Goal: Find contact information: Find contact information

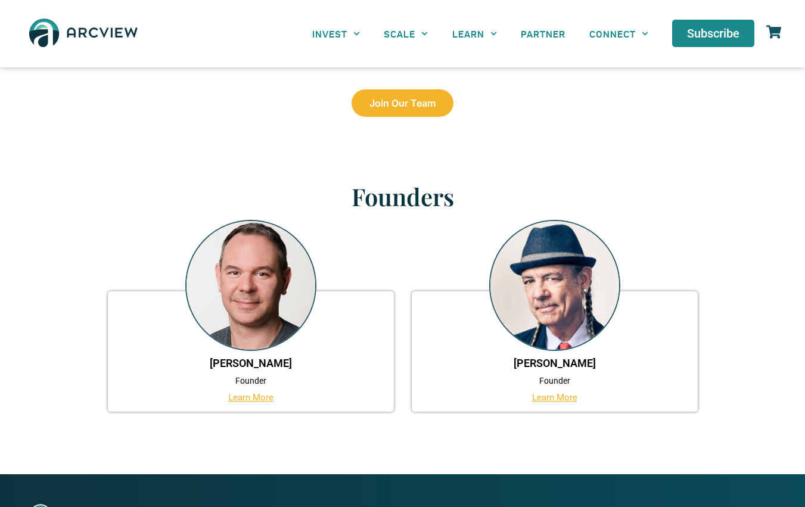
scroll to position [772, 0]
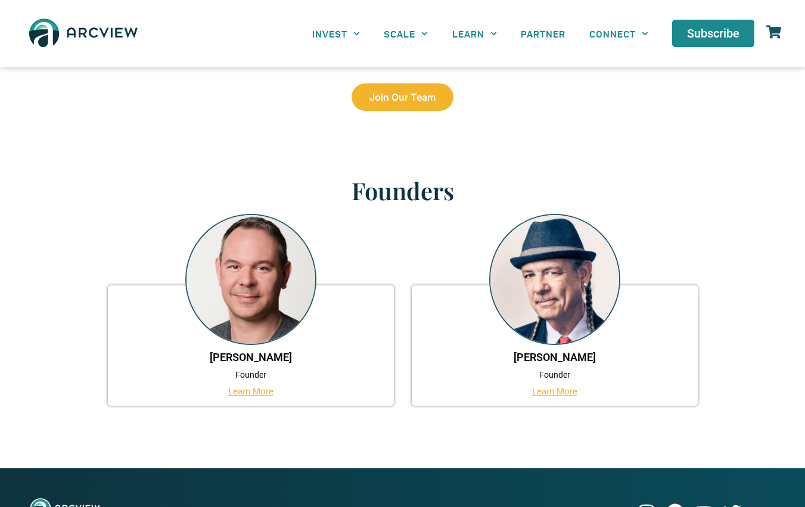
click at [551, 387] on link "Learn More" at bounding box center [554, 391] width 45 height 11
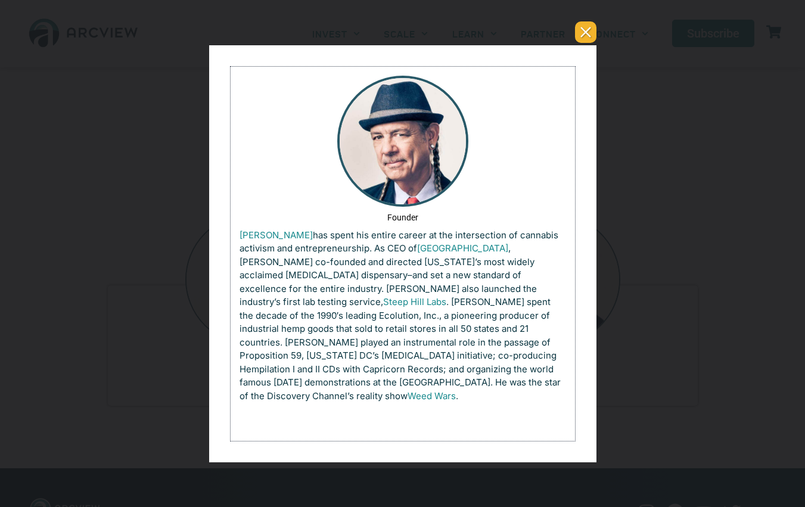
scroll to position [0, 0]
click at [588, 39] on button "You can close this modal content with the ESC key" at bounding box center [585, 31] width 21 height 21
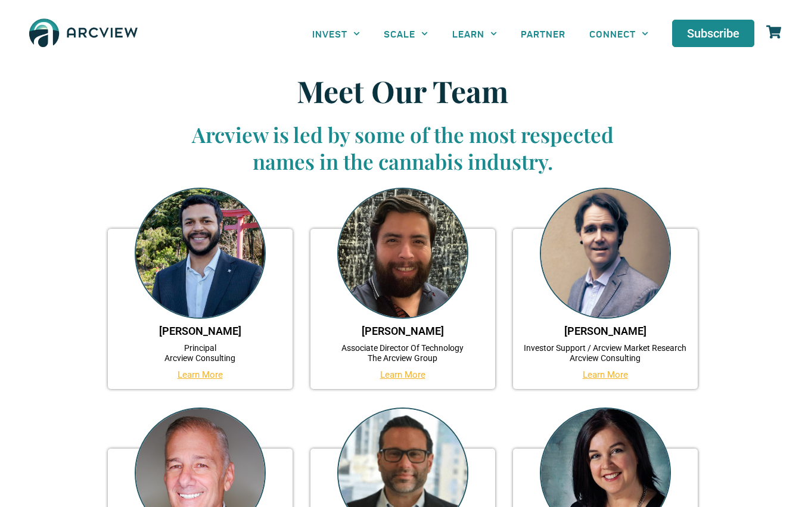
click at [190, 270] on img at bounding box center [200, 253] width 131 height 131
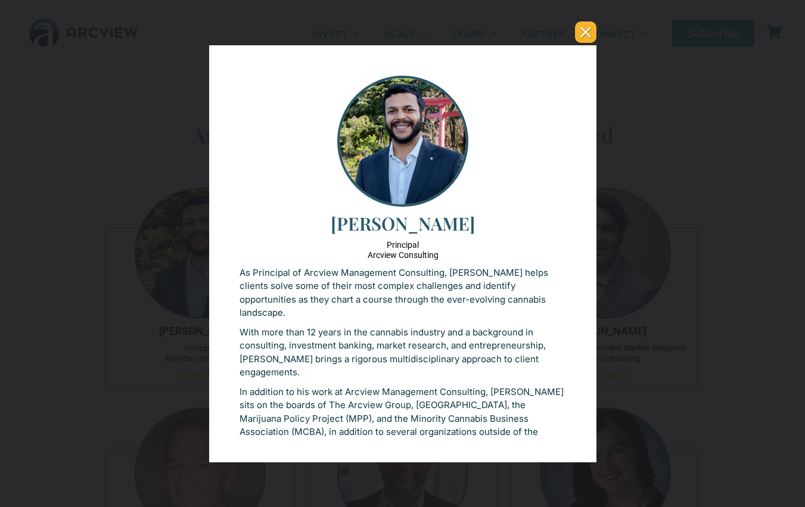
click at [589, 24] on button "You can close this modal content with the ESC key" at bounding box center [585, 31] width 21 height 21
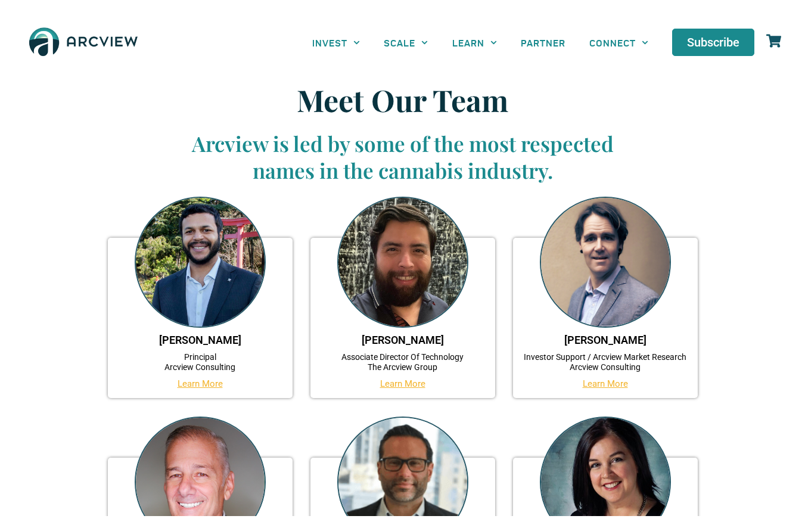
scroll to position [23, 0]
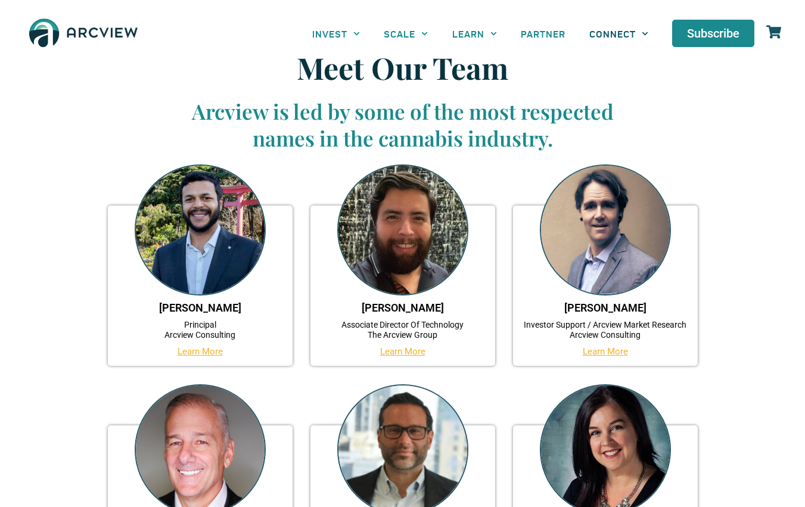
click at [624, 36] on link "CONNECT" at bounding box center [618, 33] width 83 height 27
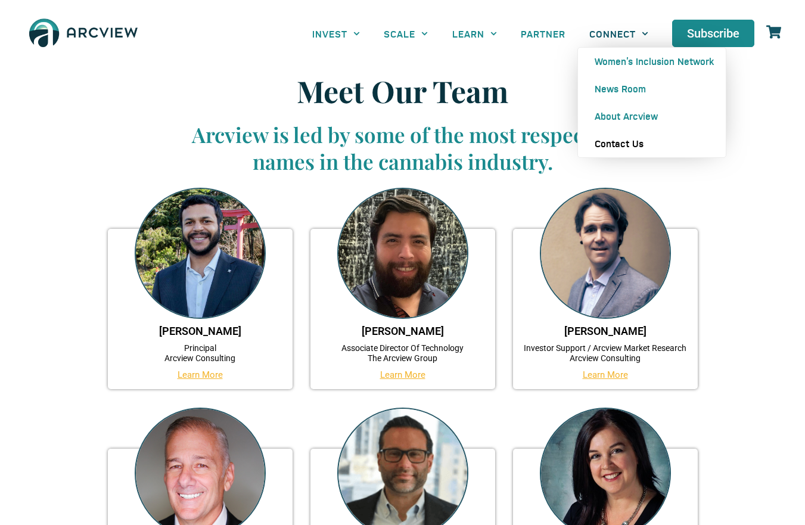
click at [617, 144] on link "Contact Us" at bounding box center [652, 143] width 148 height 27
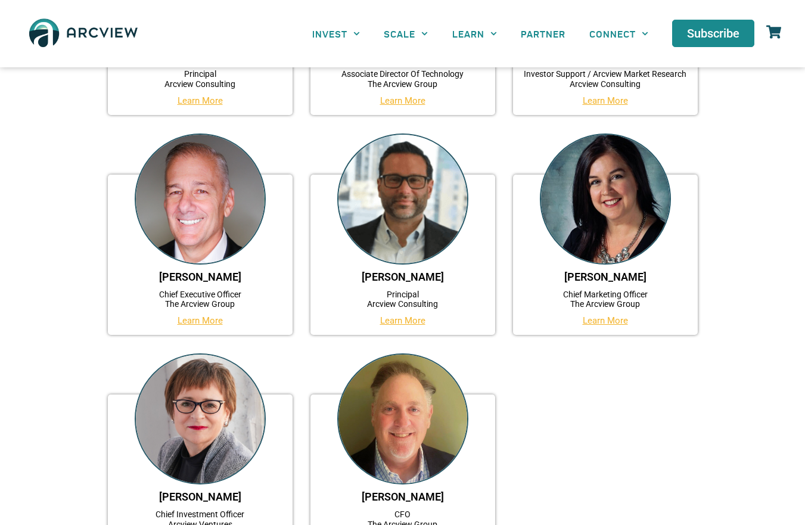
scroll to position [275, 0]
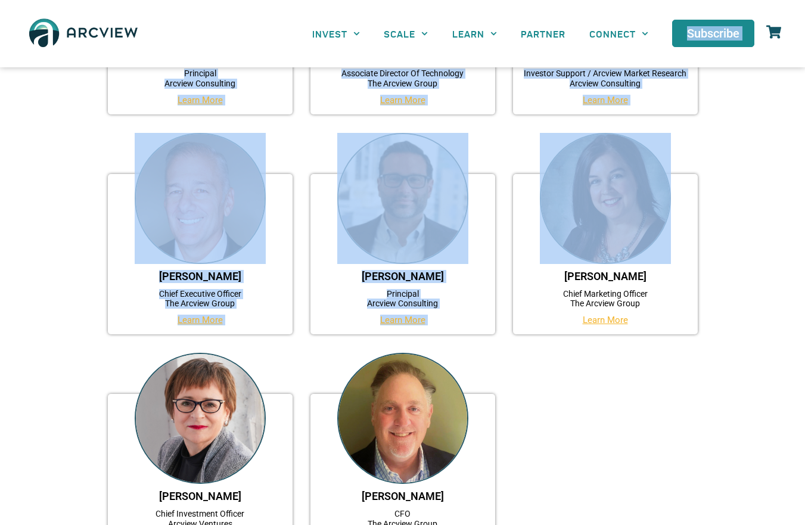
drag, startPoint x: 696, startPoint y: 169, endPoint x: 724, endPoint y: 14, distance: 157.4
click at [724, 14] on body "INVEST Brokerage & Advisory Services Principal Investment Opportunities / Funds…" at bounding box center [402, 471] width 805 height 1493
click at [708, 246] on div "David Abernathy Principal Arcview Consulting Learn More Guillermo Azurdia Assoc…" at bounding box center [402, 254] width 619 height 630
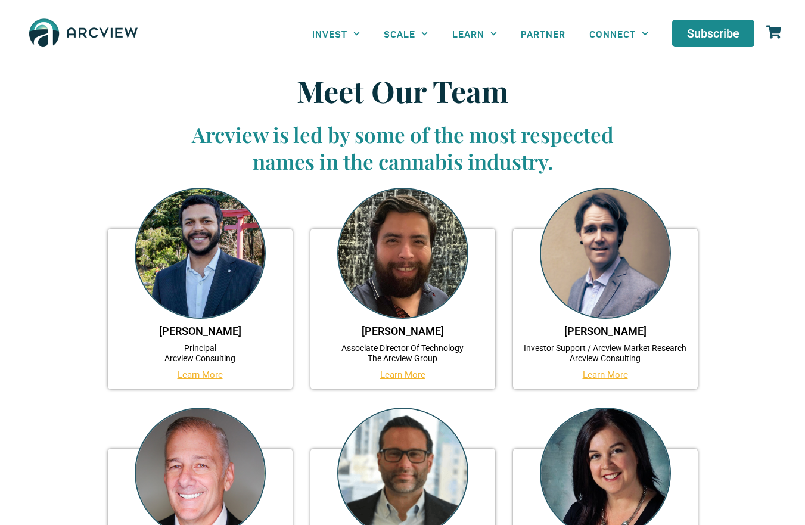
scroll to position [0, 0]
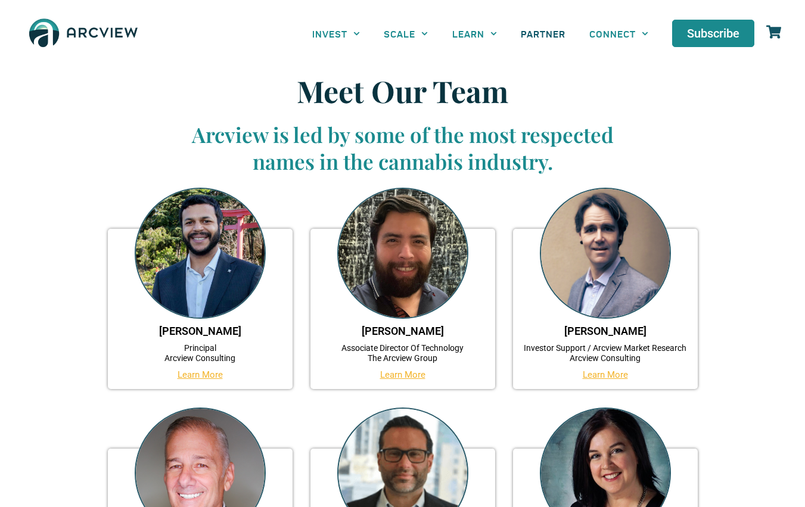
click at [542, 32] on link "PARTNER" at bounding box center [543, 33] width 68 height 27
